Goal: Task Accomplishment & Management: Manage account settings

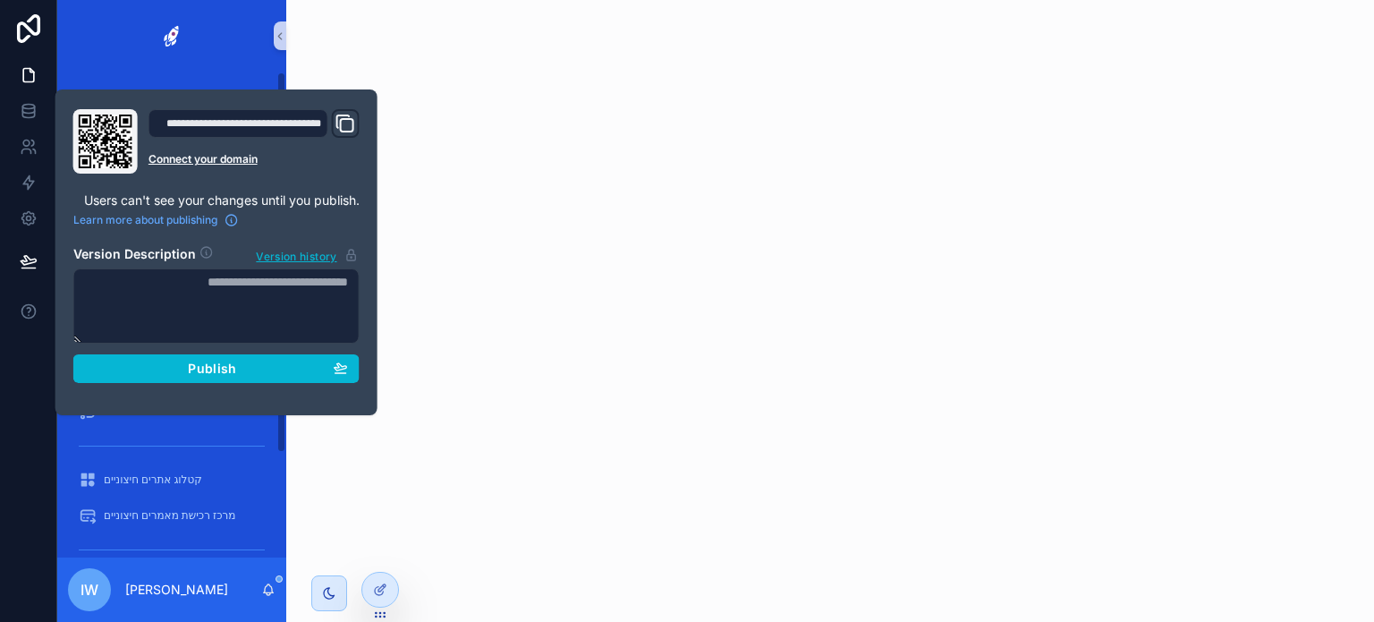
click at [512, 278] on div "scrollable content" at bounding box center [830, 311] width 1088 height 622
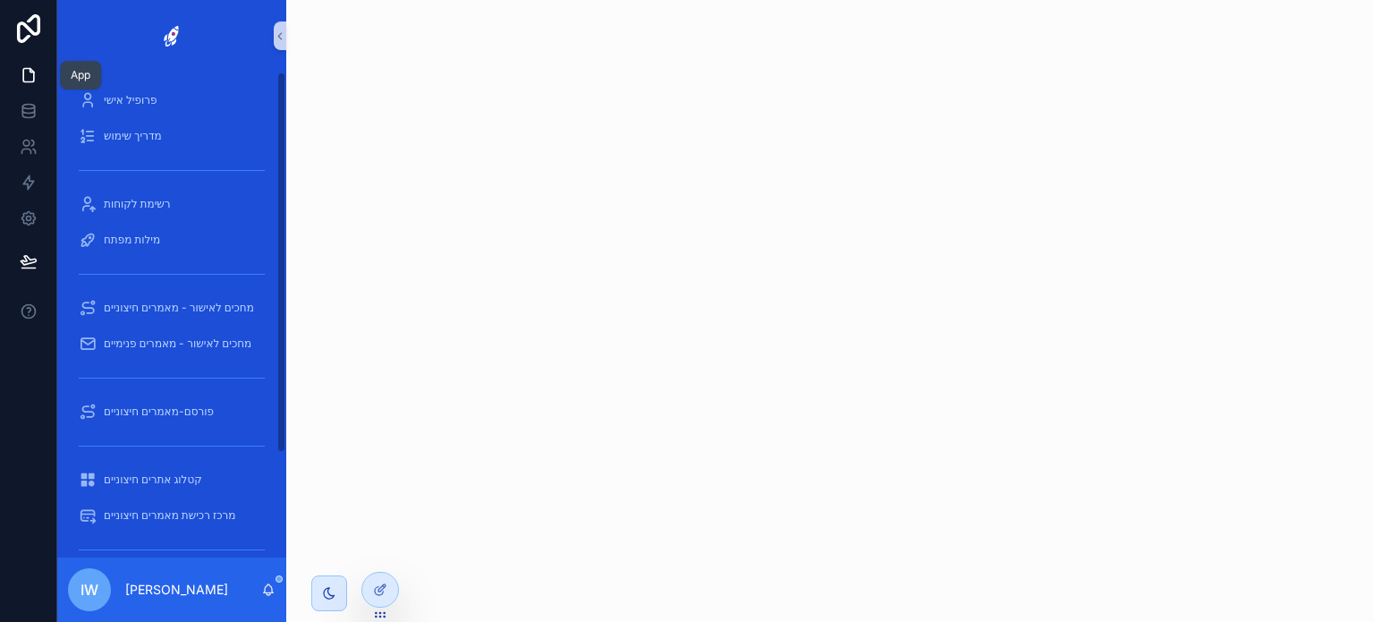
click at [21, 74] on icon at bounding box center [29, 75] width 18 height 18
click at [377, 583] on icon at bounding box center [380, 589] width 14 height 14
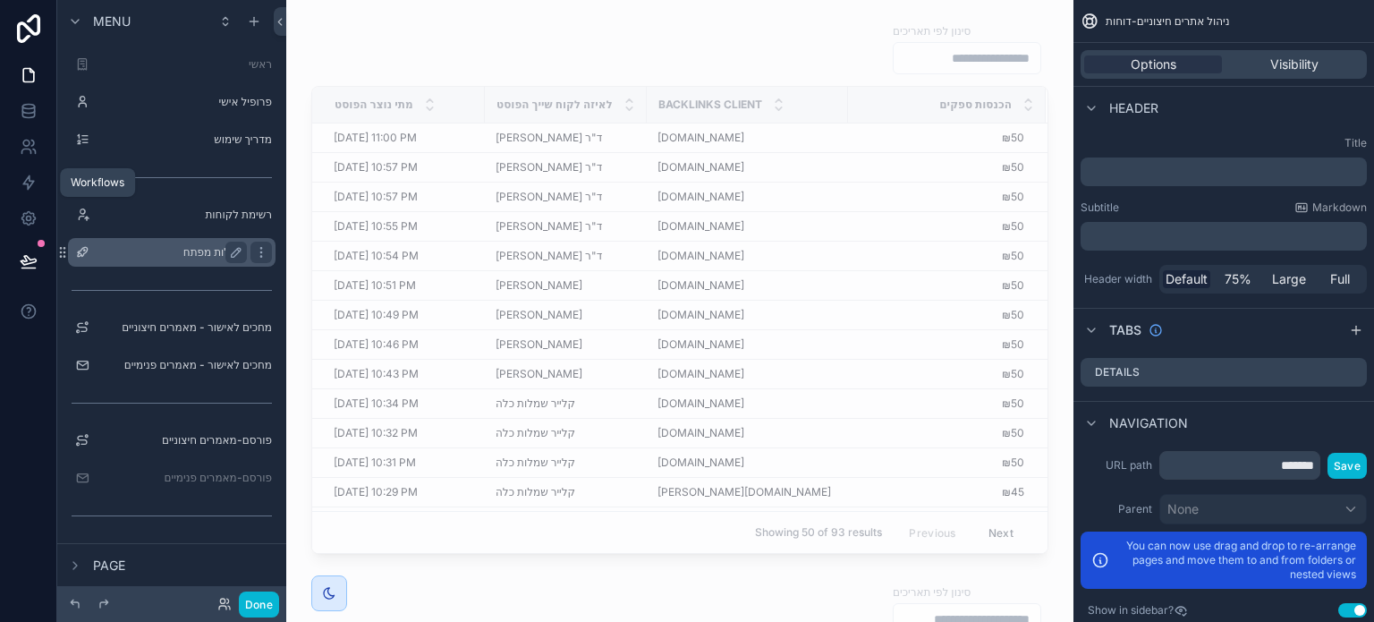
click at [202, 246] on label "מילות מפתח" at bounding box center [168, 252] width 143 height 14
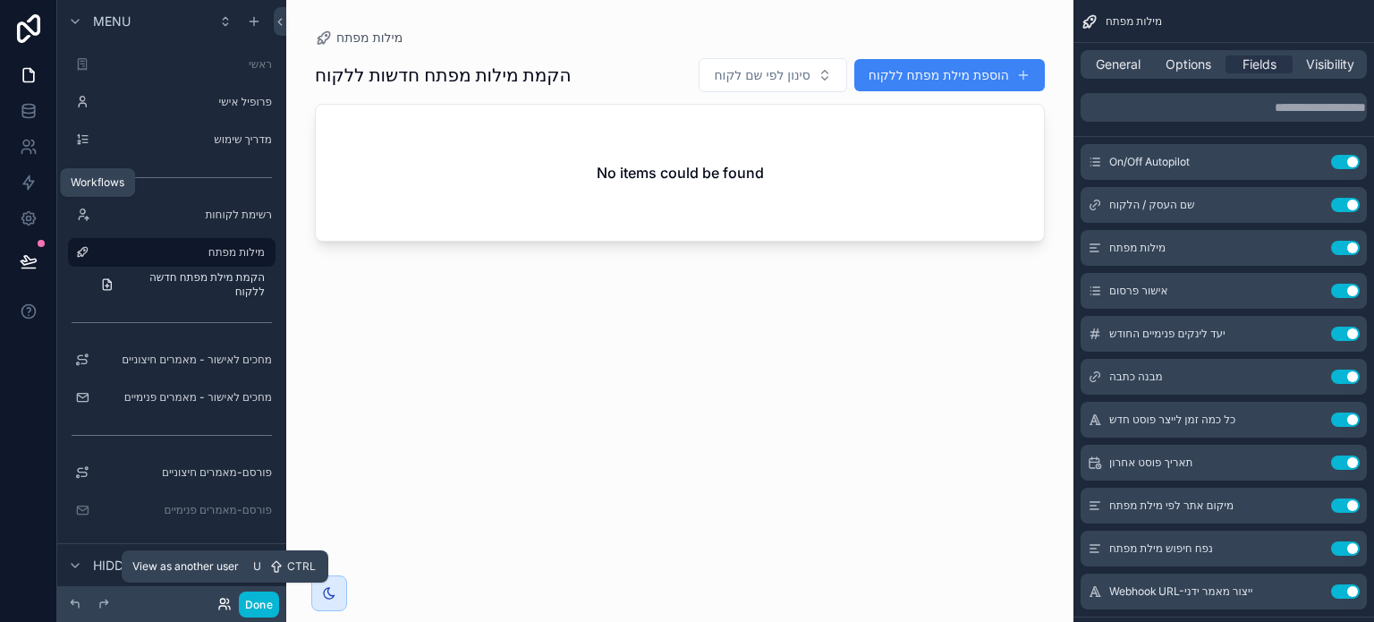
click at [222, 604] on icon at bounding box center [224, 604] width 14 height 14
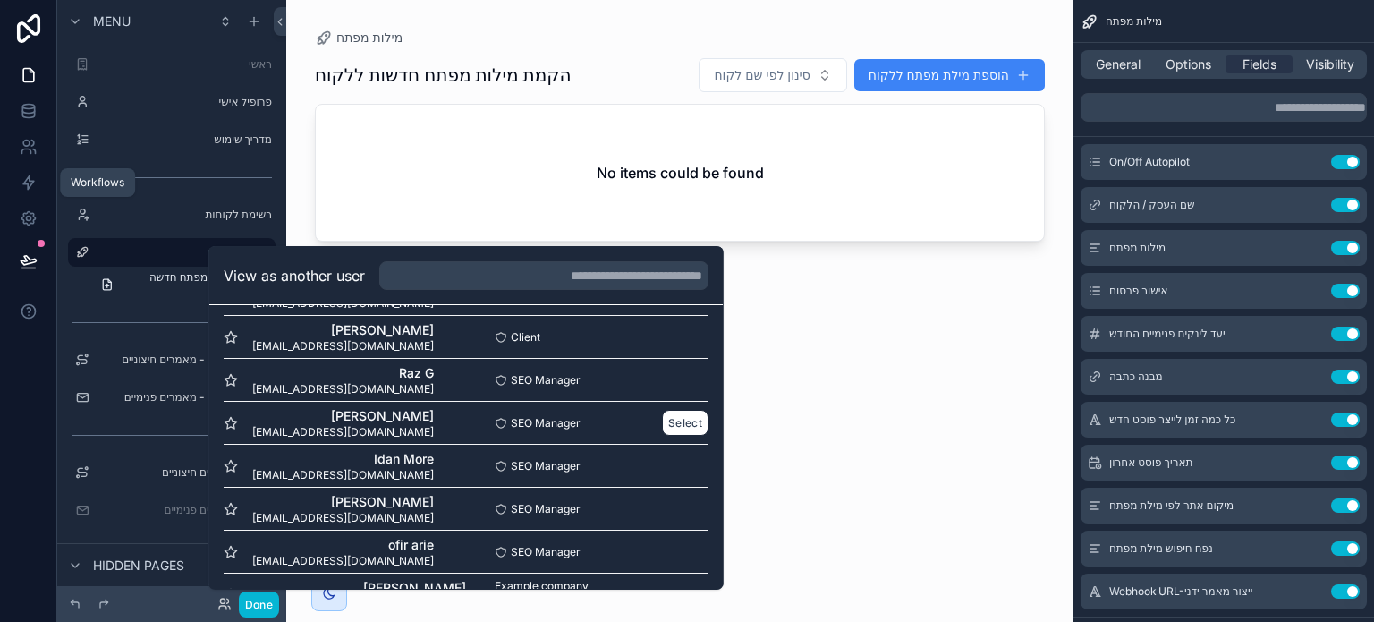
scroll to position [268, 0]
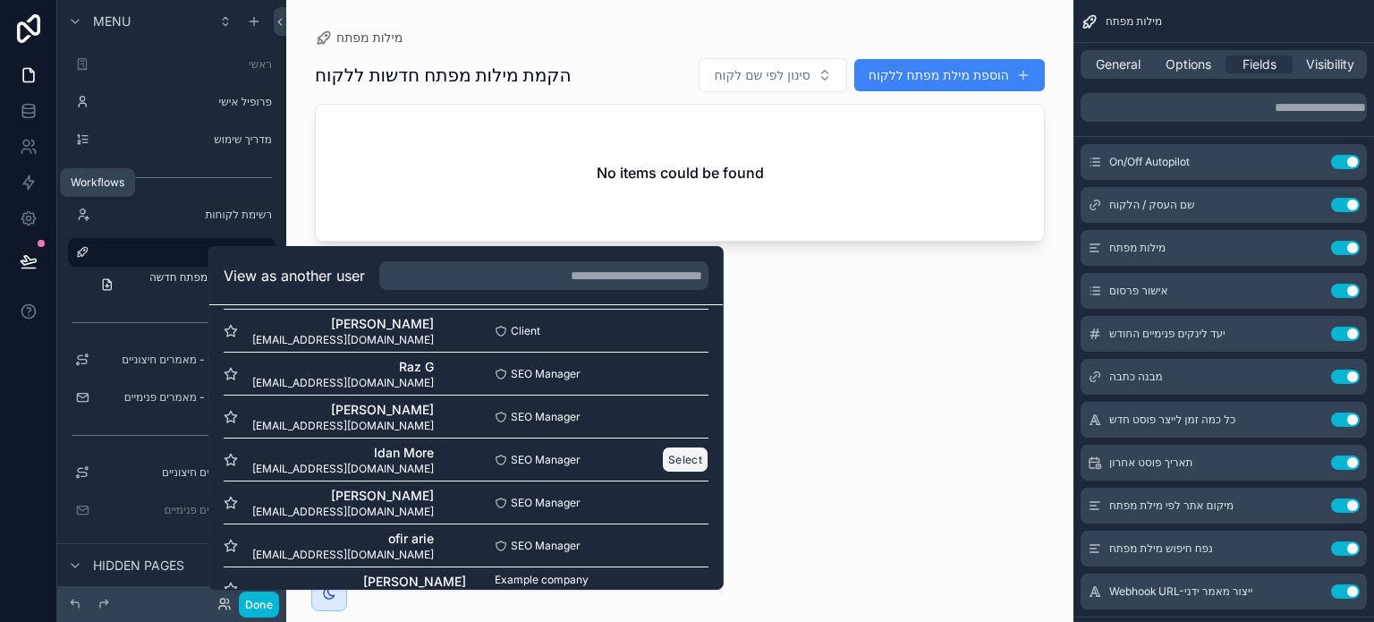
click at [662, 454] on button "Select" at bounding box center [685, 459] width 47 height 26
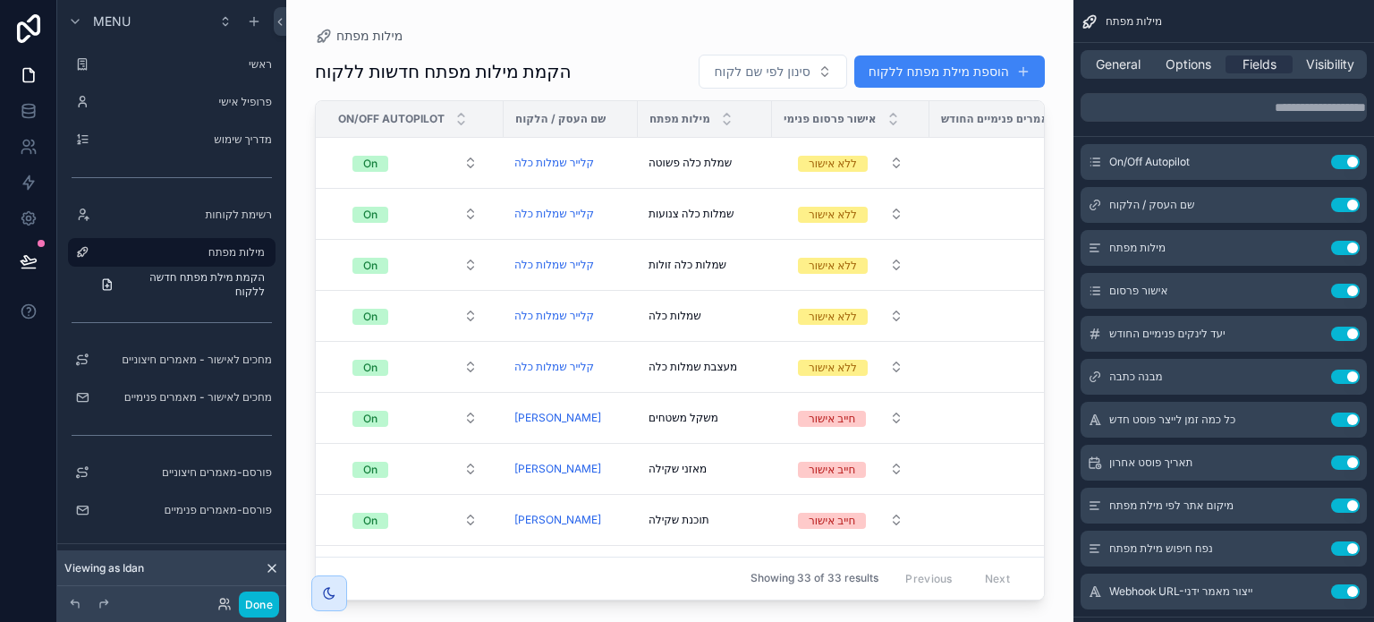
click at [539, 591] on div "scrollable content" at bounding box center [679, 300] width 787 height 600
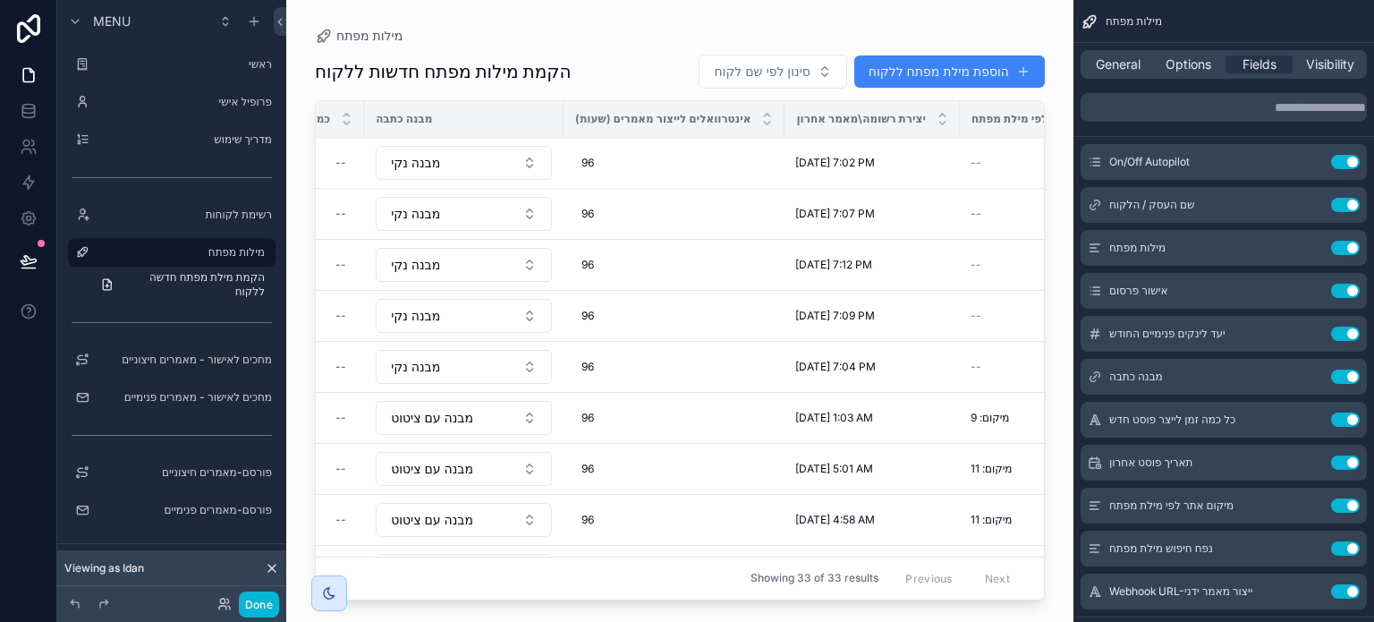
scroll to position [0, 833]
click at [711, 118] on span "אינטרוואלים לייצור מאמרים (שעות)" at bounding box center [660, 119] width 175 height 14
click at [1306, 419] on icon "scrollable content" at bounding box center [1309, 419] width 14 height 14
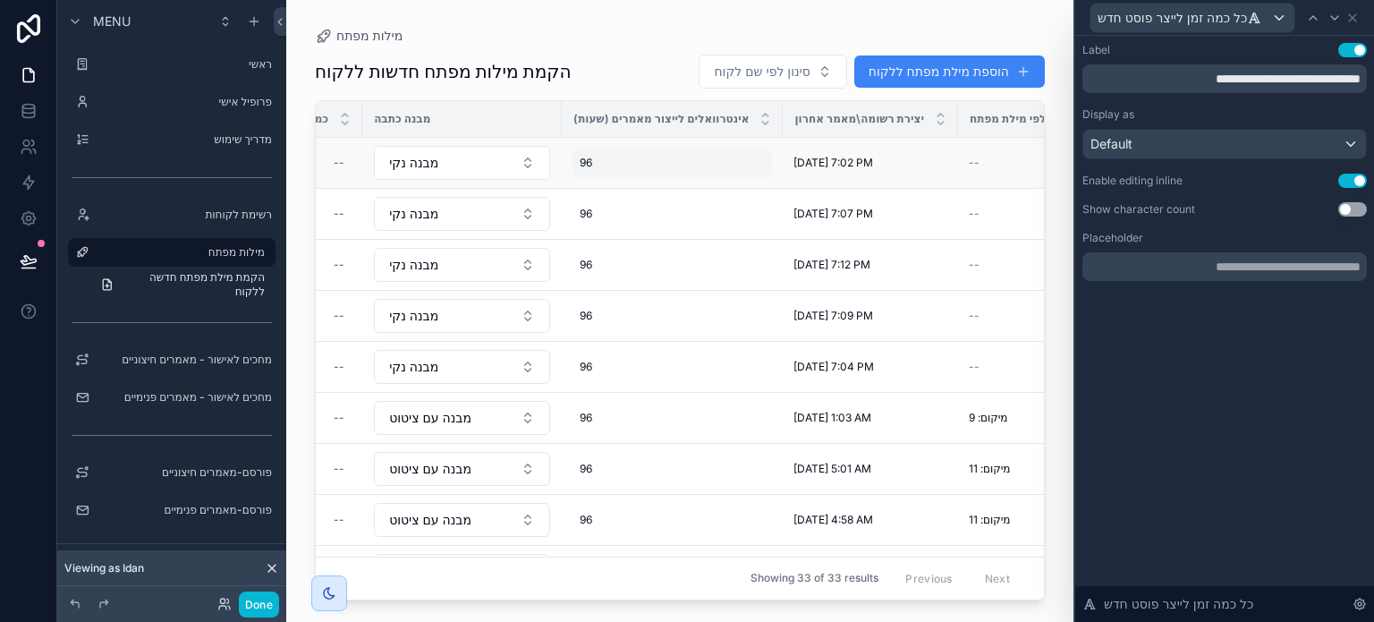
click at [684, 164] on div "96 96" at bounding box center [671, 162] width 199 height 29
click at [767, 186] on icon "scrollable content" at bounding box center [771, 186] width 14 height 14
click at [1135, 75] on input "**********" at bounding box center [1224, 78] width 284 height 29
click at [1160, 137] on div "Default" at bounding box center [1224, 144] width 283 height 29
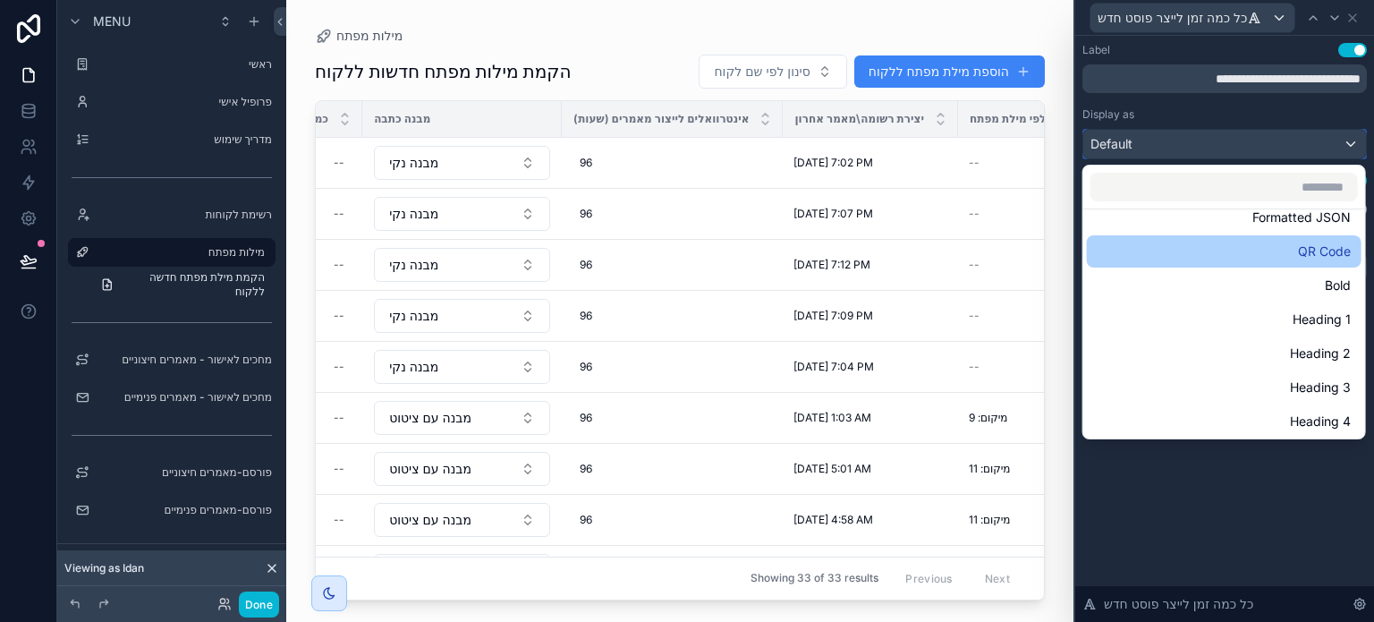
scroll to position [195, 0]
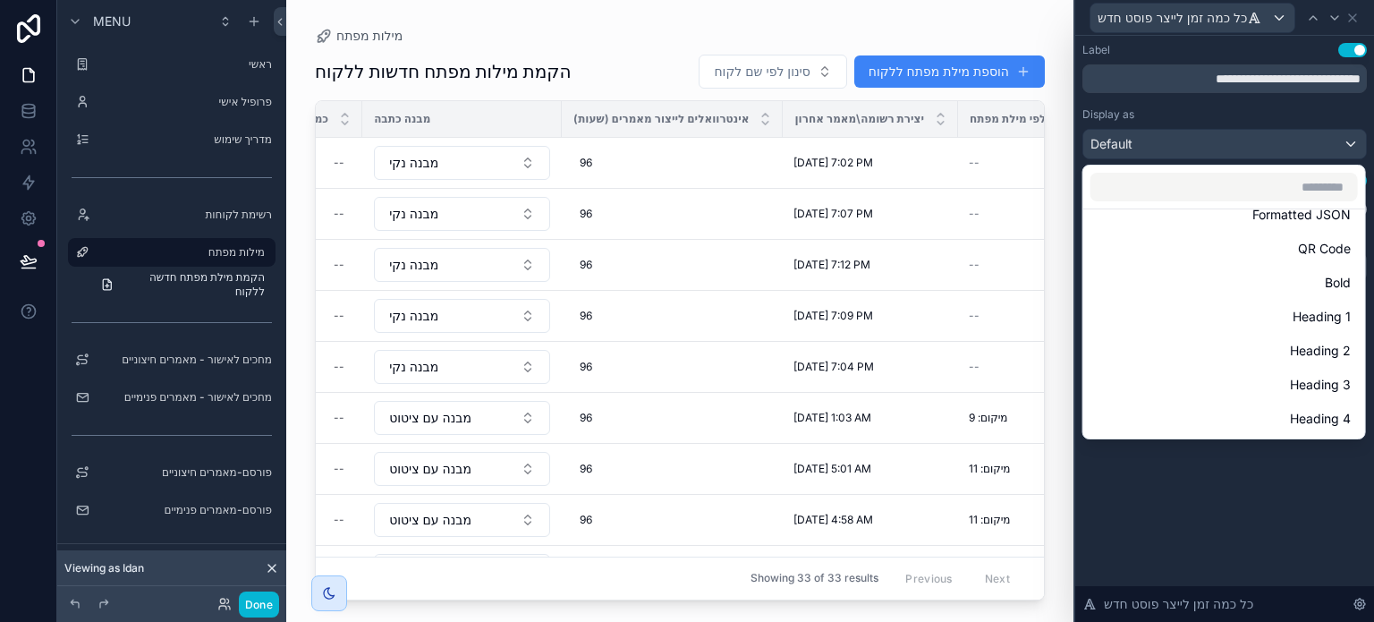
click at [1264, 121] on div at bounding box center [1224, 311] width 299 height 622
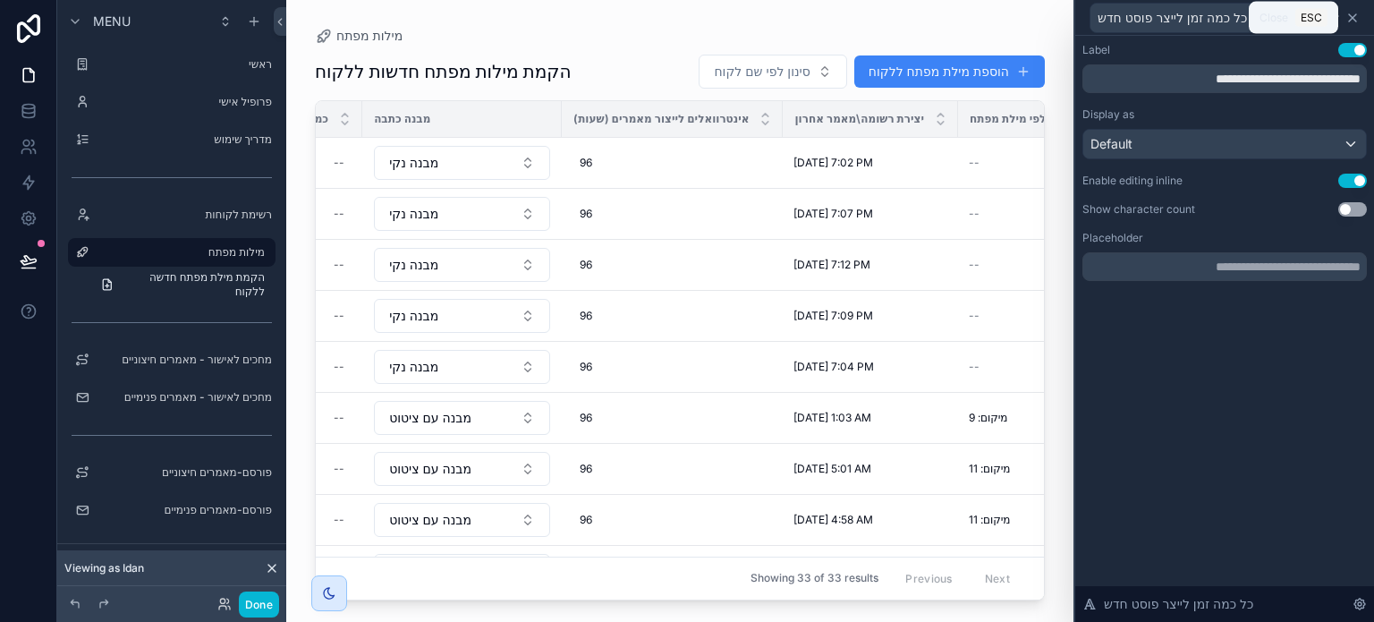
click at [1355, 14] on icon at bounding box center [1352, 17] width 7 height 7
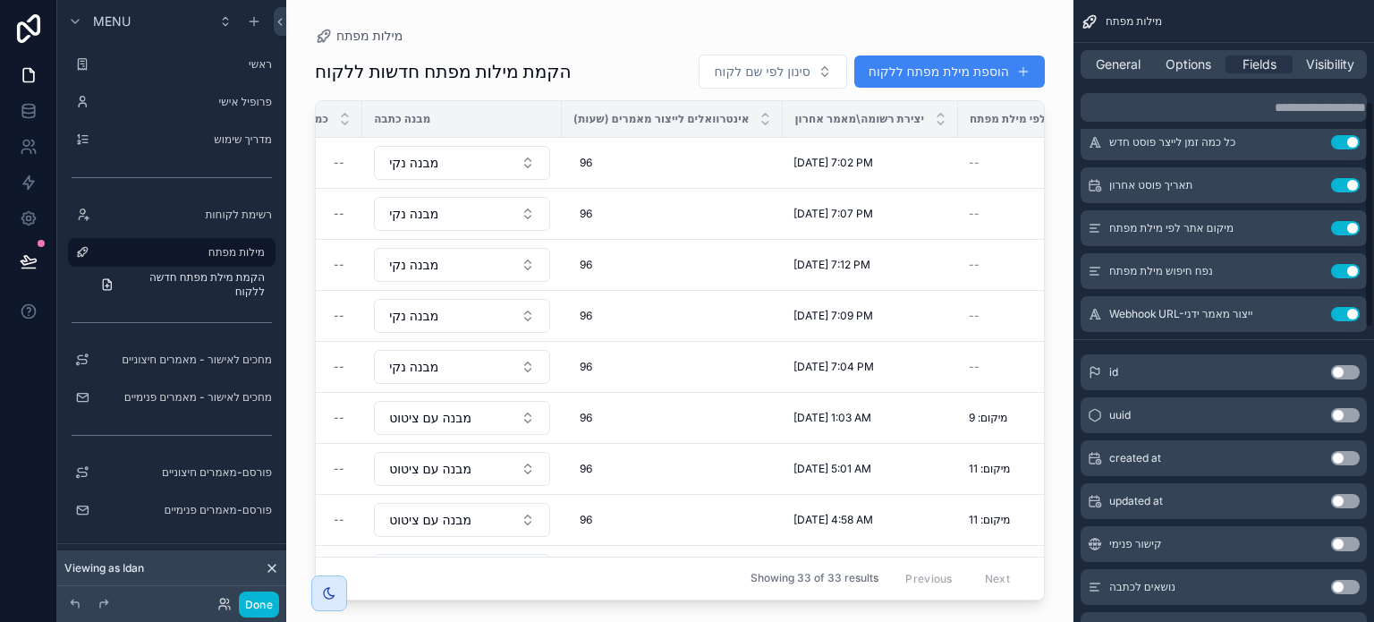
scroll to position [0, 0]
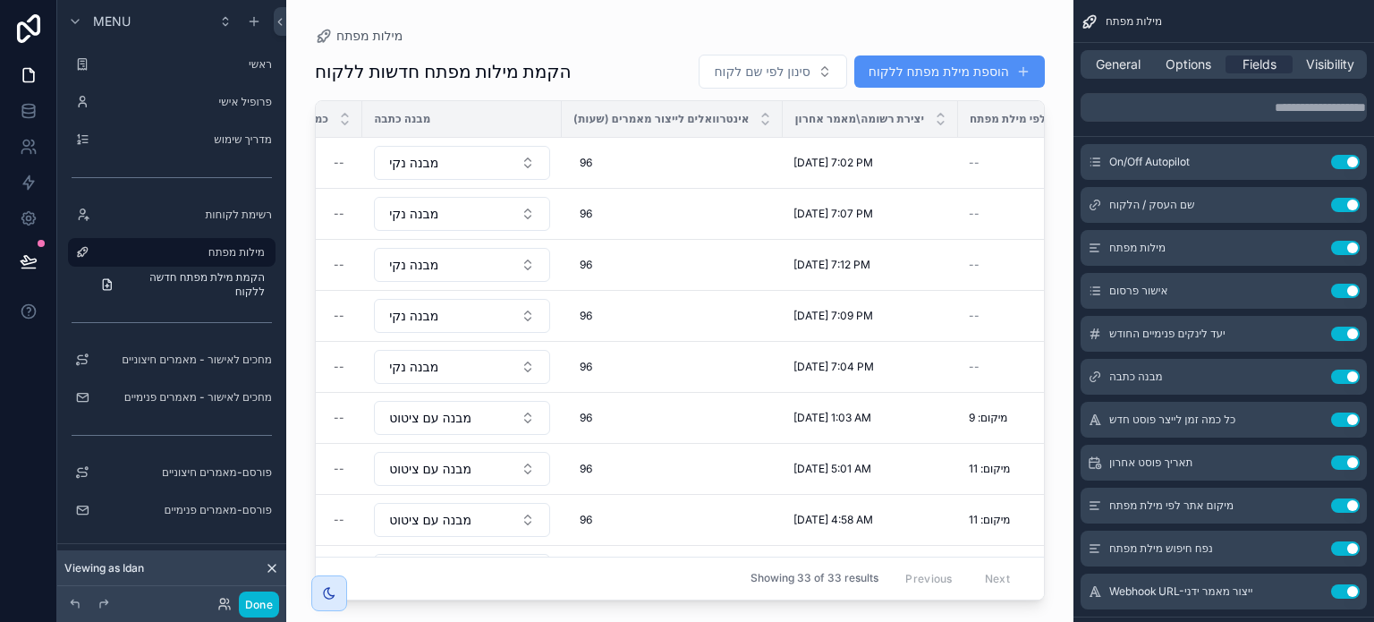
click at [962, 74] on button "הוספת מילת מפתח ללקוח" at bounding box center [949, 71] width 191 height 32
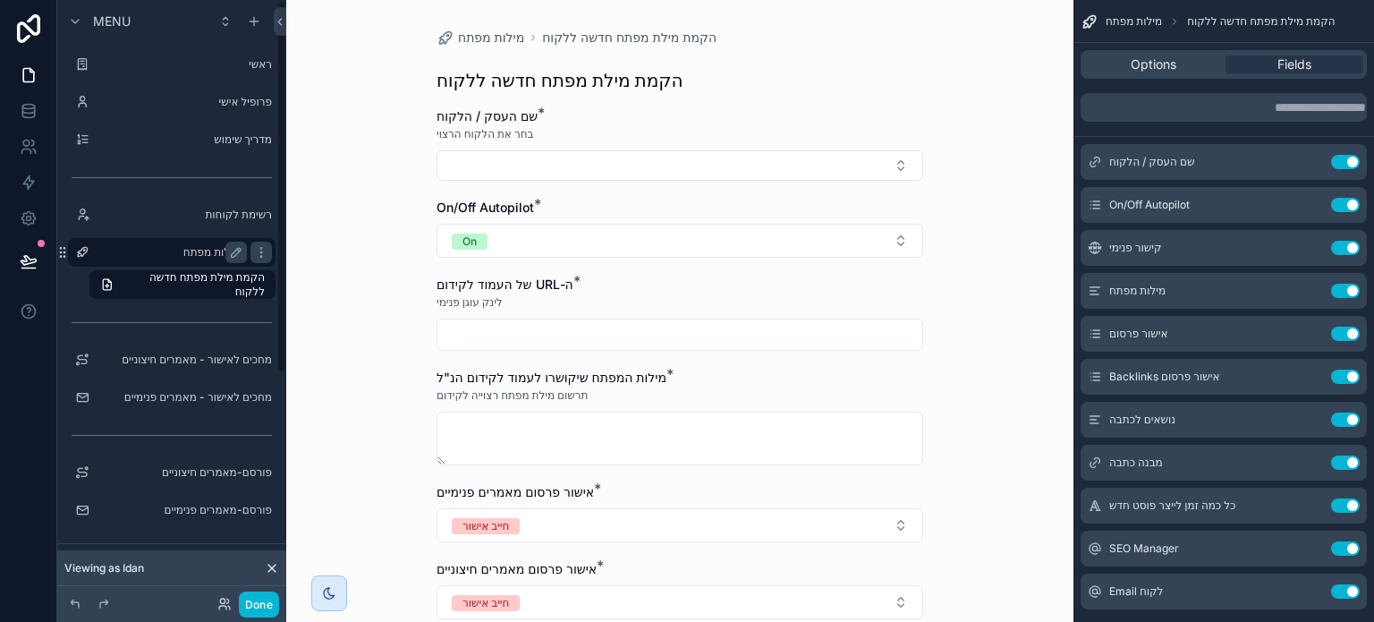
click at [208, 253] on label "מילות מפתח" at bounding box center [168, 252] width 143 height 14
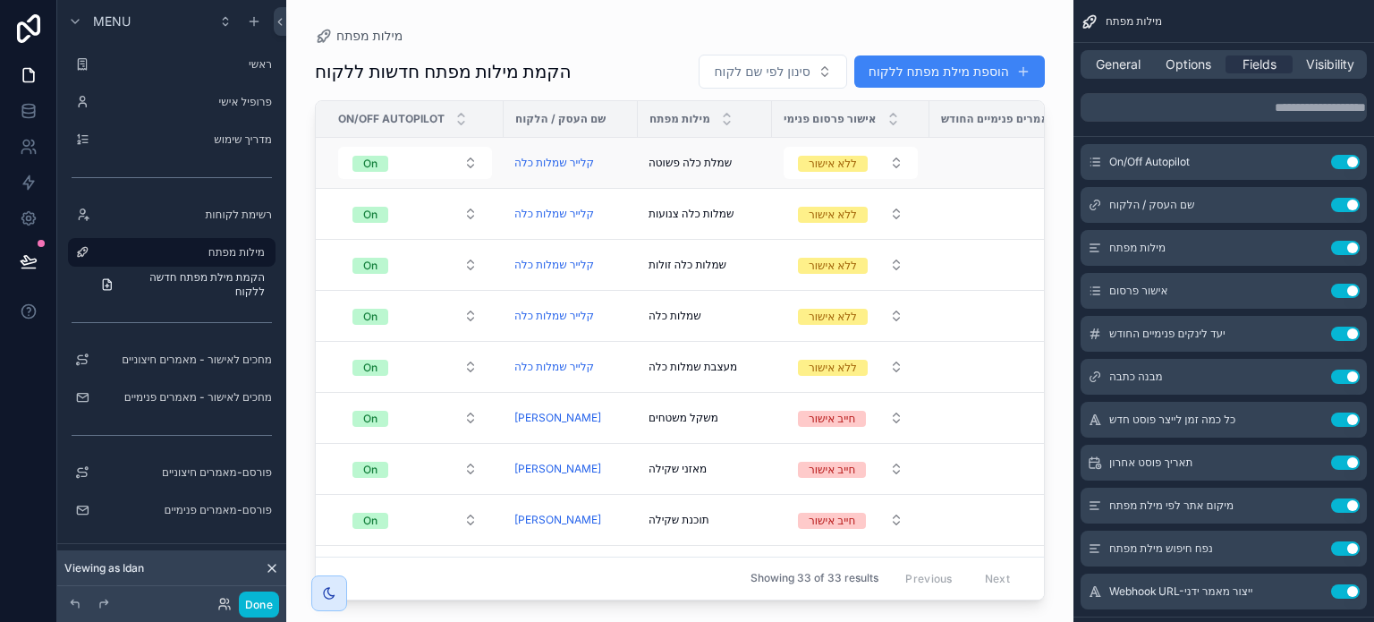
click at [696, 160] on span "שמלת כלה פשוטה" at bounding box center [690, 163] width 83 height 14
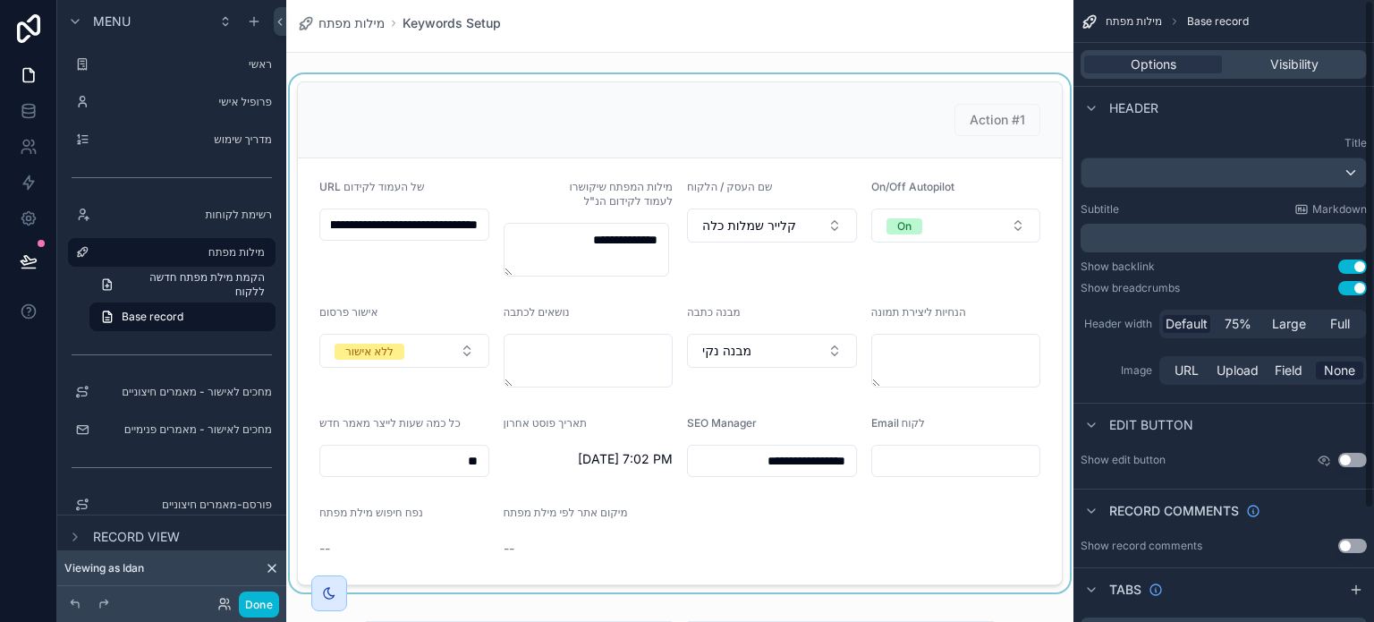
click at [927, 158] on div "scrollable content" at bounding box center [679, 333] width 787 height 518
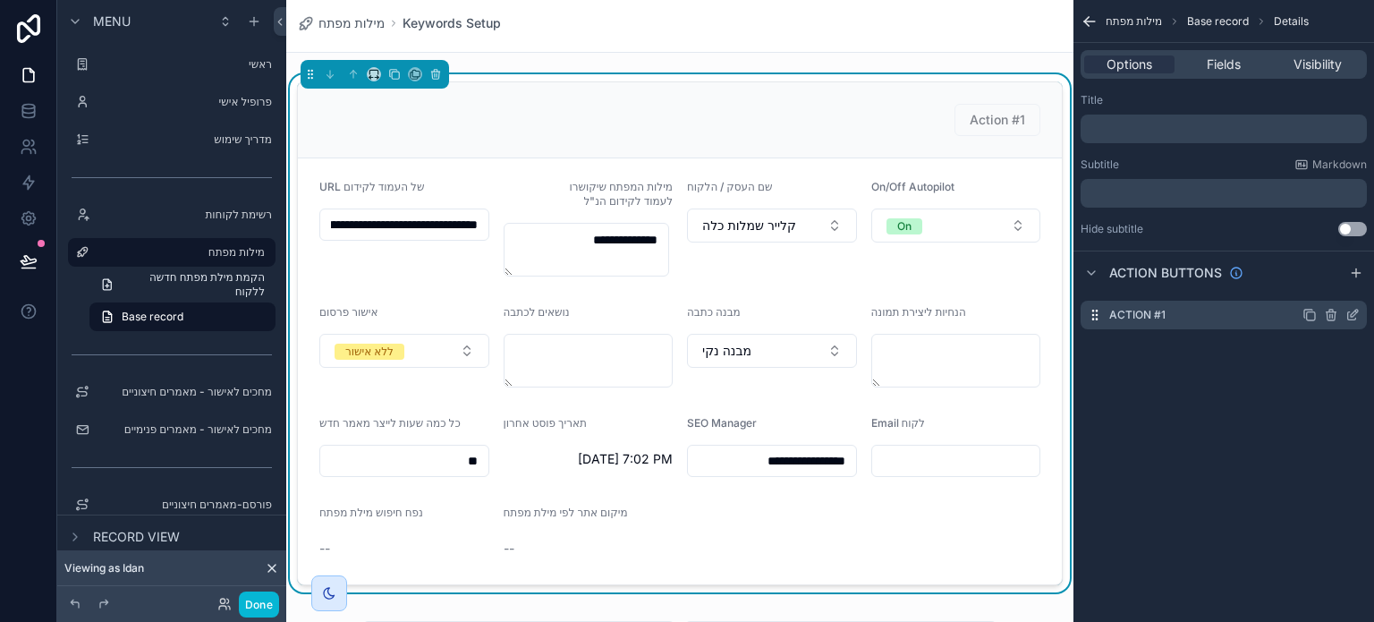
click at [1330, 314] on icon "scrollable content" at bounding box center [1330, 316] width 0 height 4
click at [1317, 286] on icon at bounding box center [1324, 286] width 14 height 14
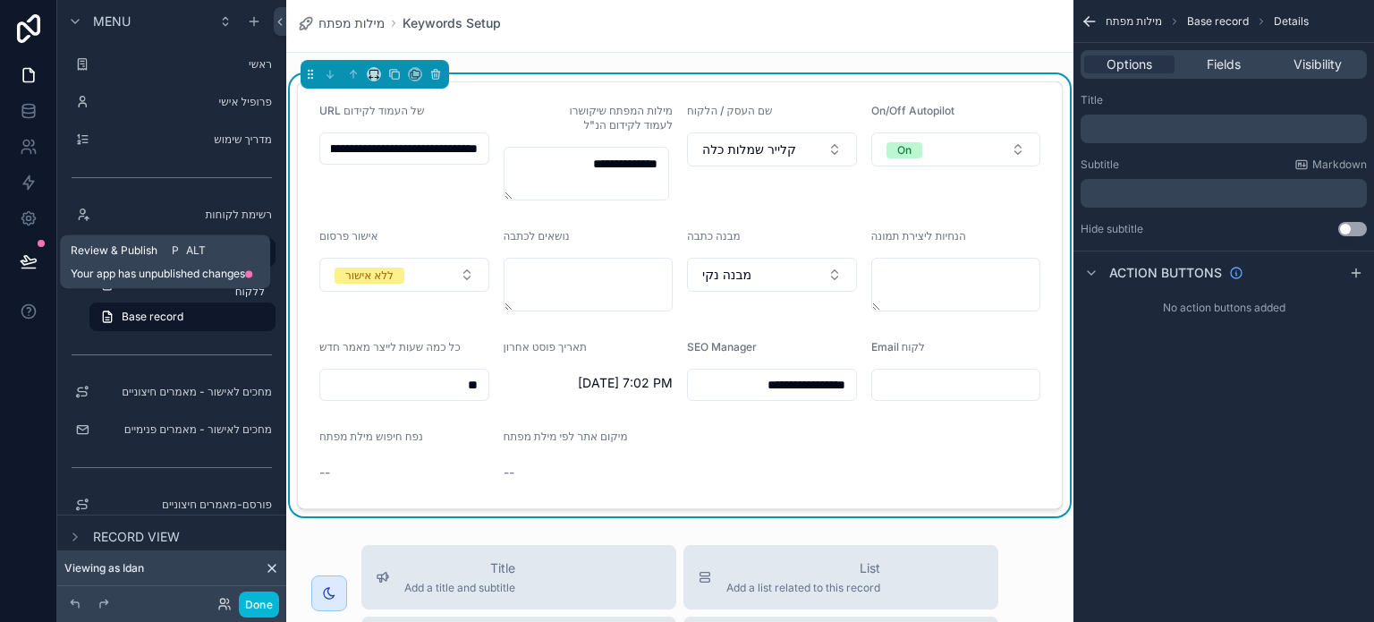
click at [29, 253] on icon at bounding box center [29, 261] width 18 height 18
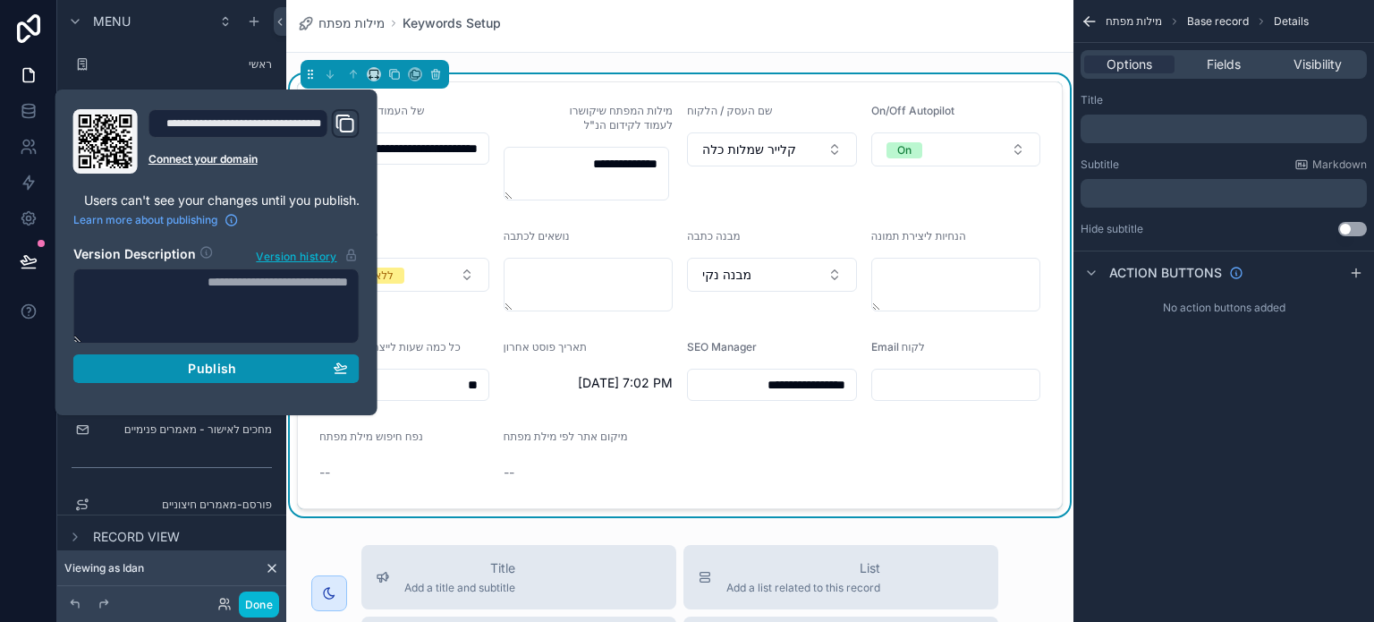
click at [222, 360] on span "Publish" at bounding box center [212, 368] width 48 height 16
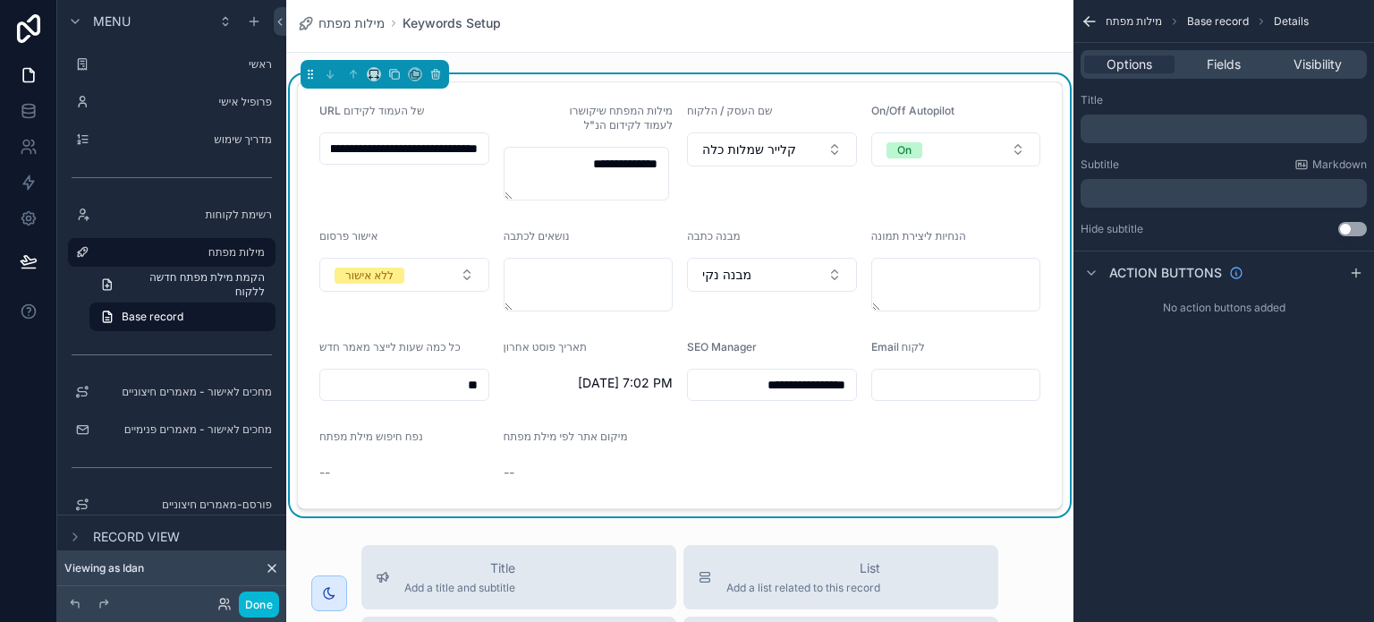
click at [21, 35] on icon at bounding box center [29, 28] width 36 height 29
